Goal: Task Accomplishment & Management: Use online tool/utility

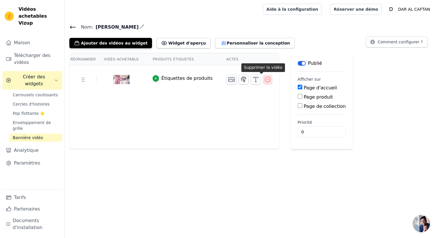
click at [265, 78] on icon "button" at bounding box center [267, 79] width 5 height 5
click at [264, 80] on icon "button" at bounding box center [267, 79] width 7 height 7
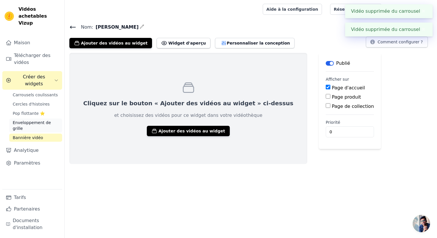
click at [37, 120] on font "Enveloppement de grille" at bounding box center [32, 125] width 38 height 10
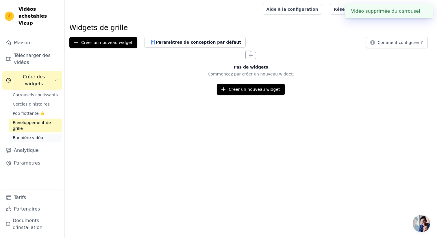
click at [37, 135] on span "Bannière vidéo" at bounding box center [28, 138] width 30 height 6
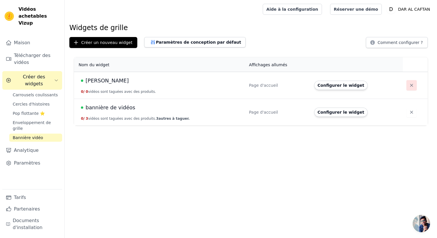
click at [407, 85] on button "button" at bounding box center [412, 85] width 10 height 10
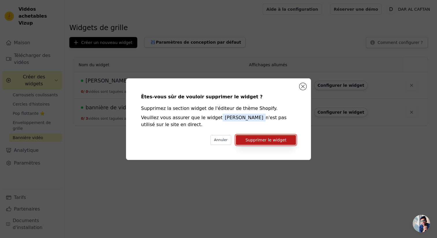
click at [258, 139] on font "Supprimer le widget" at bounding box center [266, 140] width 41 height 5
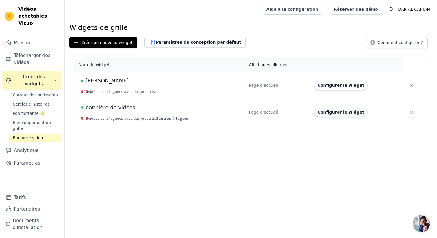
click at [325, 113] on font "Configurer le widget" at bounding box center [341, 112] width 47 height 5
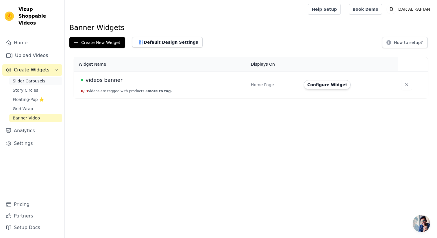
click at [36, 78] on span "Slider Carousels" at bounding box center [29, 81] width 33 height 6
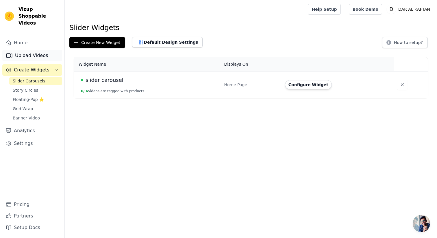
click at [24, 50] on link "Upload Videos" at bounding box center [32, 56] width 60 height 12
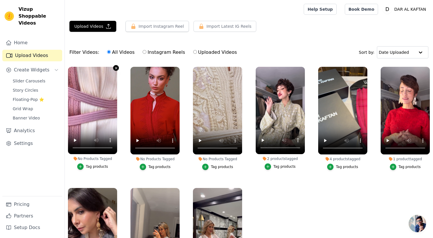
click at [116, 68] on icon "button" at bounding box center [116, 68] width 4 height 4
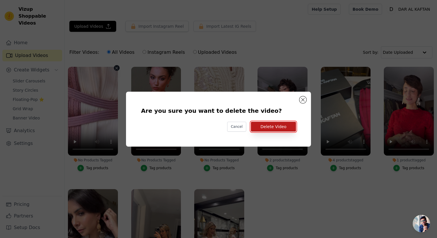
click at [279, 128] on button "Delete Video" at bounding box center [273, 127] width 45 height 10
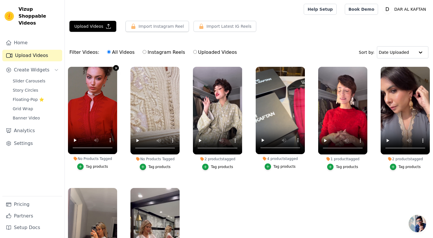
click at [114, 67] on icon "button" at bounding box center [116, 68] width 4 height 4
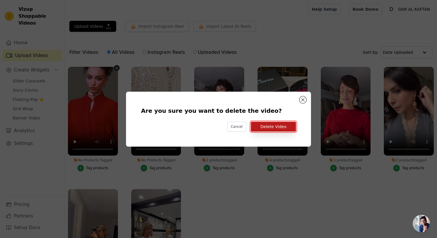
click at [260, 127] on button "Delete Video" at bounding box center [273, 127] width 45 height 10
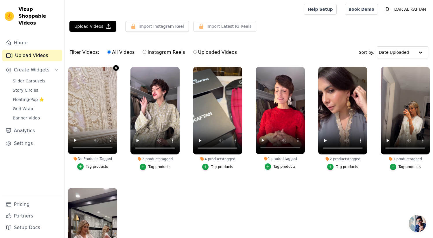
click at [114, 68] on icon "button" at bounding box center [116, 68] width 4 height 4
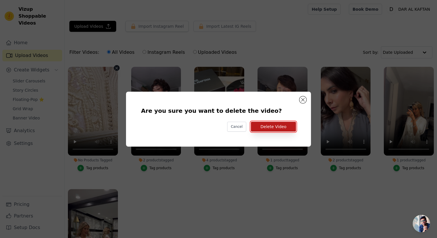
click at [284, 128] on button "Delete Video" at bounding box center [273, 127] width 45 height 10
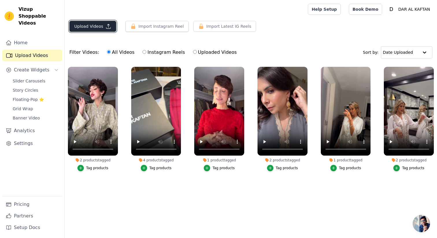
click at [100, 26] on button "Upload Videos" at bounding box center [92, 26] width 47 height 11
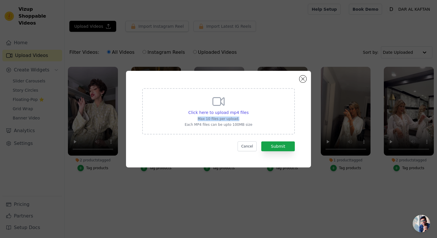
click at [248, 117] on p "Max 10 files per upload." at bounding box center [219, 119] width 68 height 5
click at [240, 111] on span "Click here to upload mp4 files" at bounding box center [219, 112] width 60 height 5
click at [249, 110] on input "Click here to upload mp4 files Max 10 files per upload. Each MP4 files can be u…" at bounding box center [249, 109] width 0 height 0
type input "C:\fakepath\2.mp4"
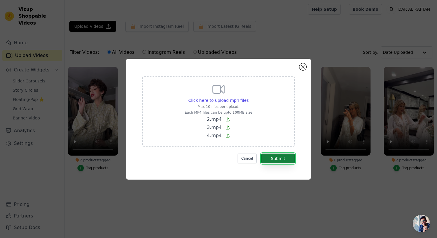
click at [278, 158] on button "Submit" at bounding box center [279, 159] width 34 height 10
